Goal: Transaction & Acquisition: Purchase product/service

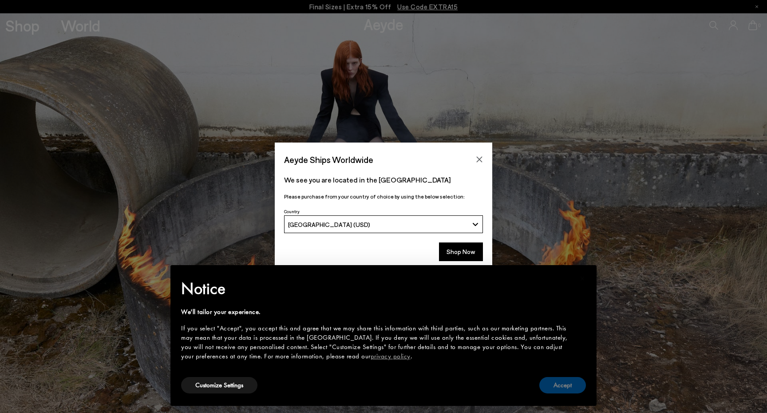
click at [566, 389] on button "Accept" at bounding box center [562, 385] width 47 height 16
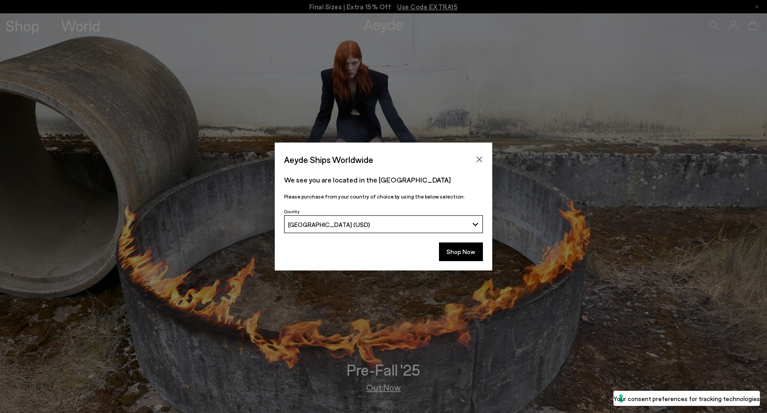
click at [475, 222] on button "[GEOGRAPHIC_DATA] (USD)" at bounding box center [383, 224] width 199 height 18
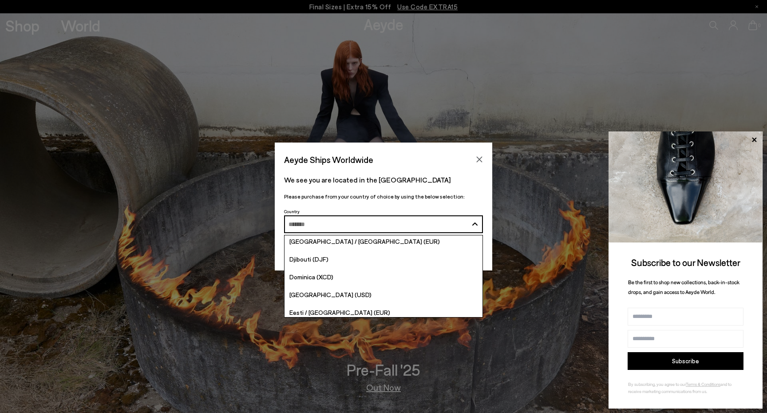
scroll to position [873, 0]
click at [371, 239] on link "[GEOGRAPHIC_DATA] / [GEOGRAPHIC_DATA] (EUR)" at bounding box center [383, 241] width 198 height 18
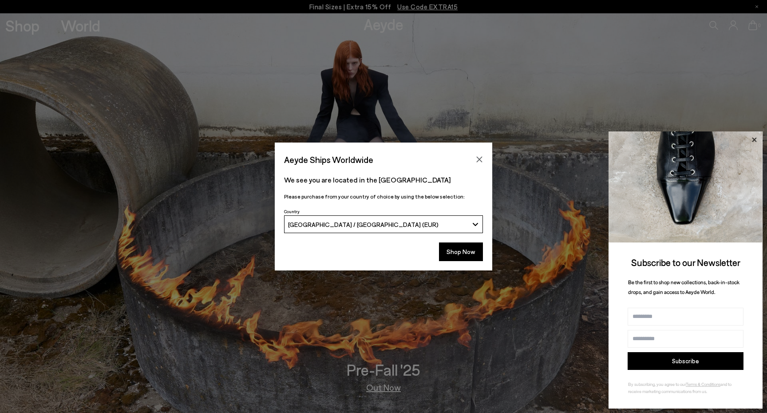
click at [754, 137] on icon at bounding box center [754, 140] width 12 height 12
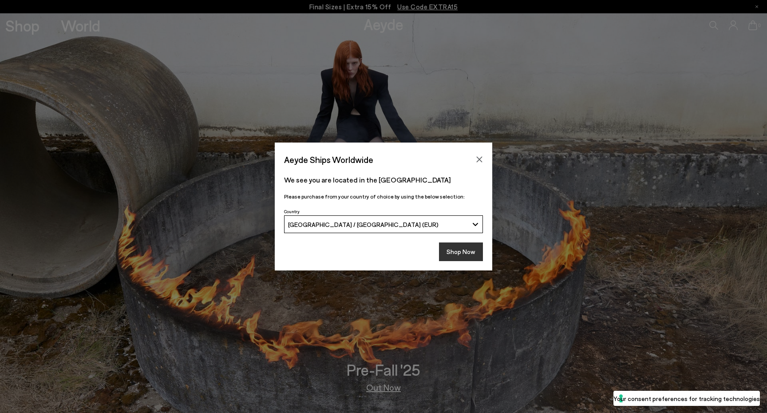
click at [475, 256] on button "Shop Now" at bounding box center [461, 251] width 44 height 19
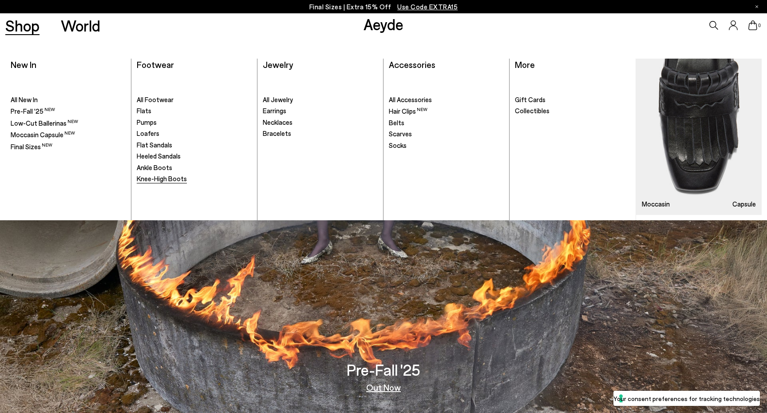
click at [169, 176] on span "Knee-High Boots" at bounding box center [162, 178] width 50 height 8
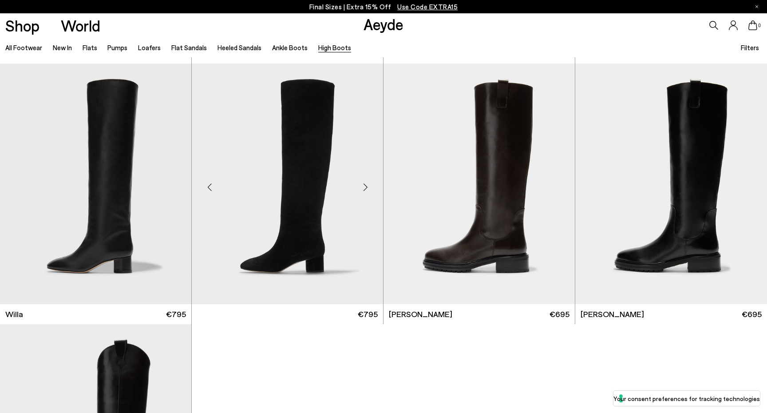
scroll to position [252, 0]
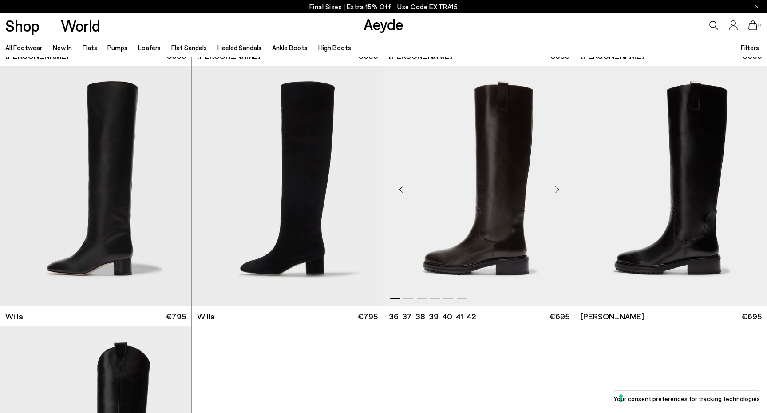
click at [502, 158] on img "1 / 6" at bounding box center [478, 186] width 191 height 241
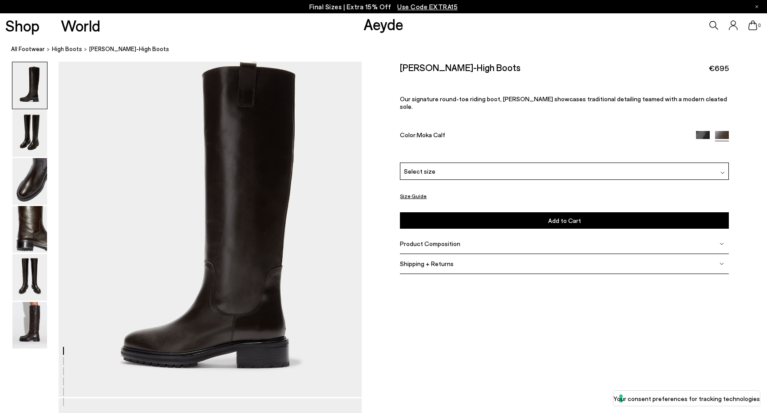
scroll to position [19, 0]
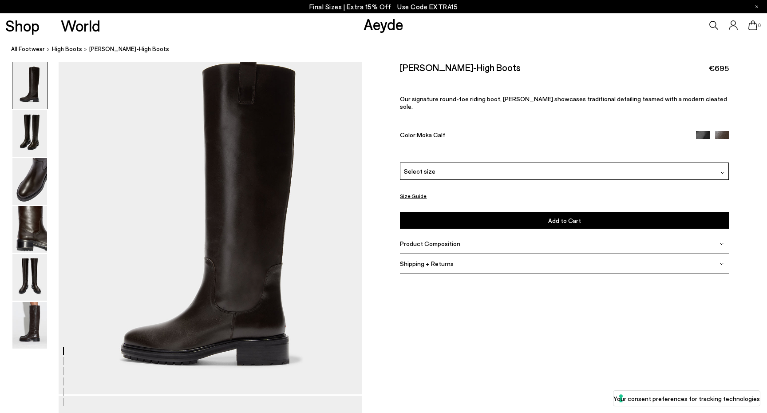
click at [701, 131] on img at bounding box center [703, 138] width 14 height 14
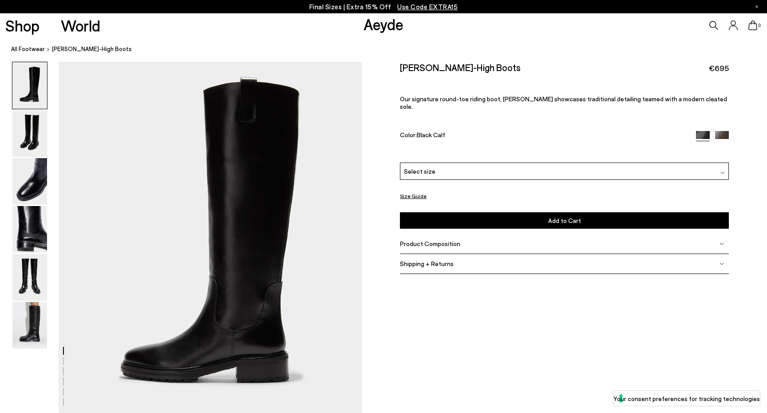
click at [645, 164] on div "Select size" at bounding box center [564, 170] width 328 height 17
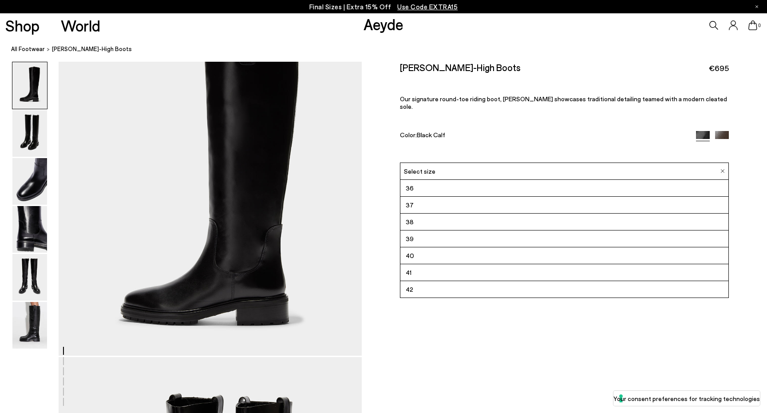
scroll to position [75, 0]
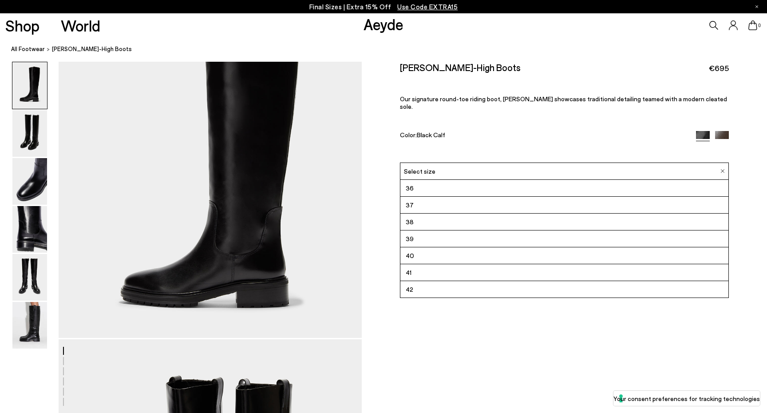
click at [606, 283] on li "42" at bounding box center [564, 289] width 328 height 17
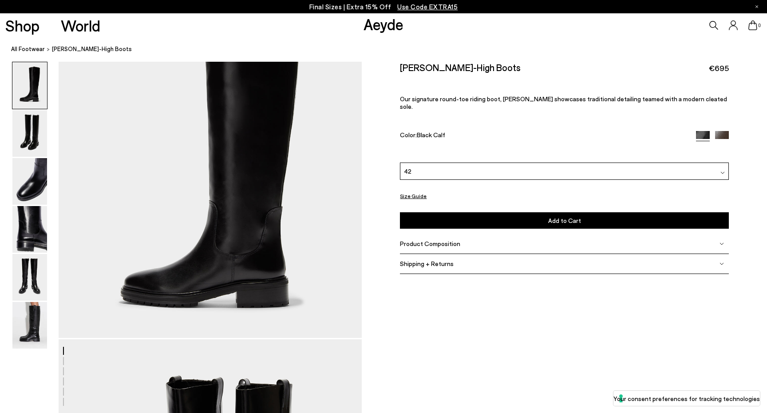
click at [450, 240] on span "Product Composition" at bounding box center [430, 244] width 60 height 8
